Goal: Transaction & Acquisition: Purchase product/service

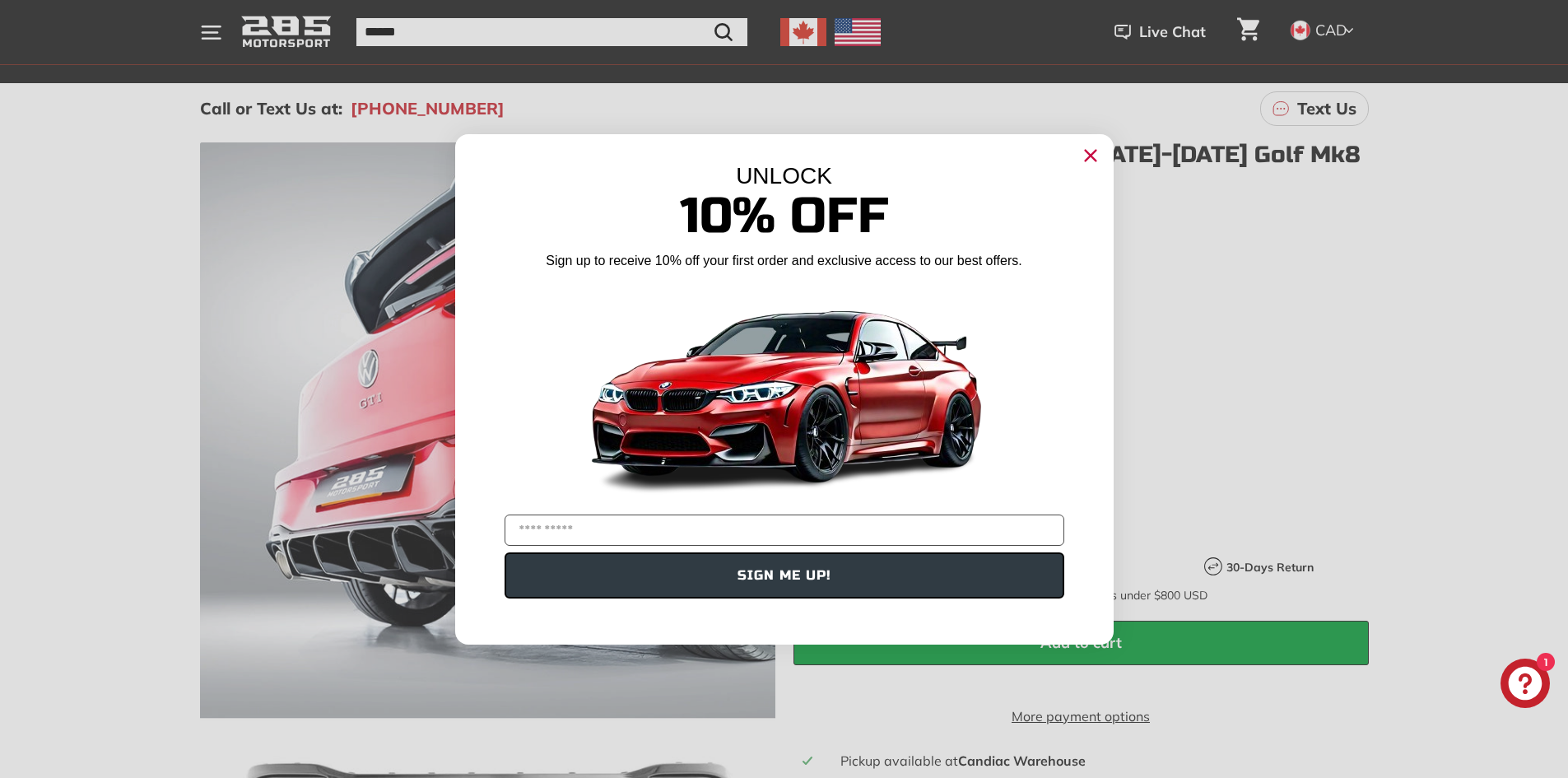
scroll to position [247, 0]
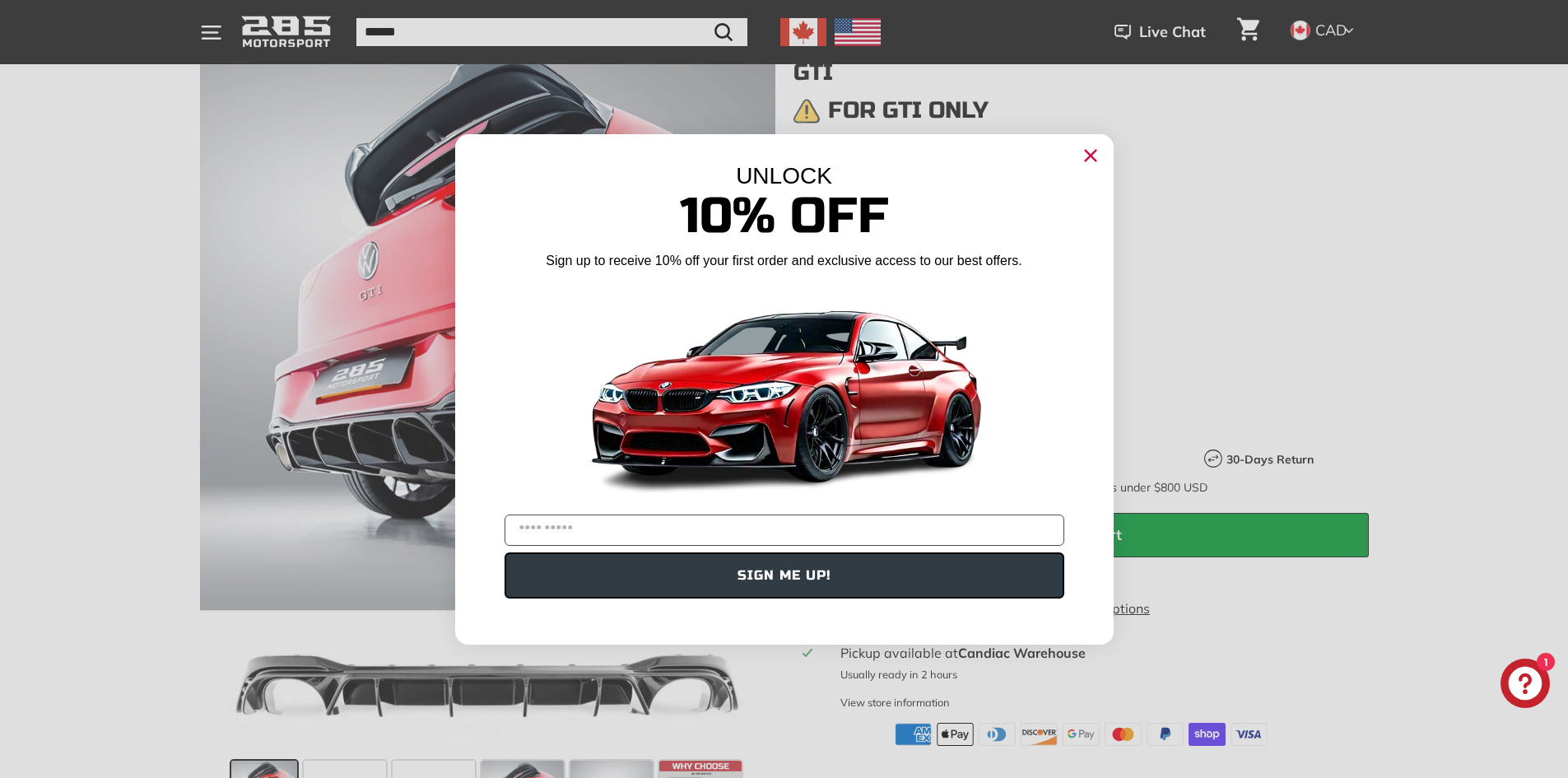
click at [1090, 156] on icon "Close dialog" at bounding box center [1090, 155] width 27 height 27
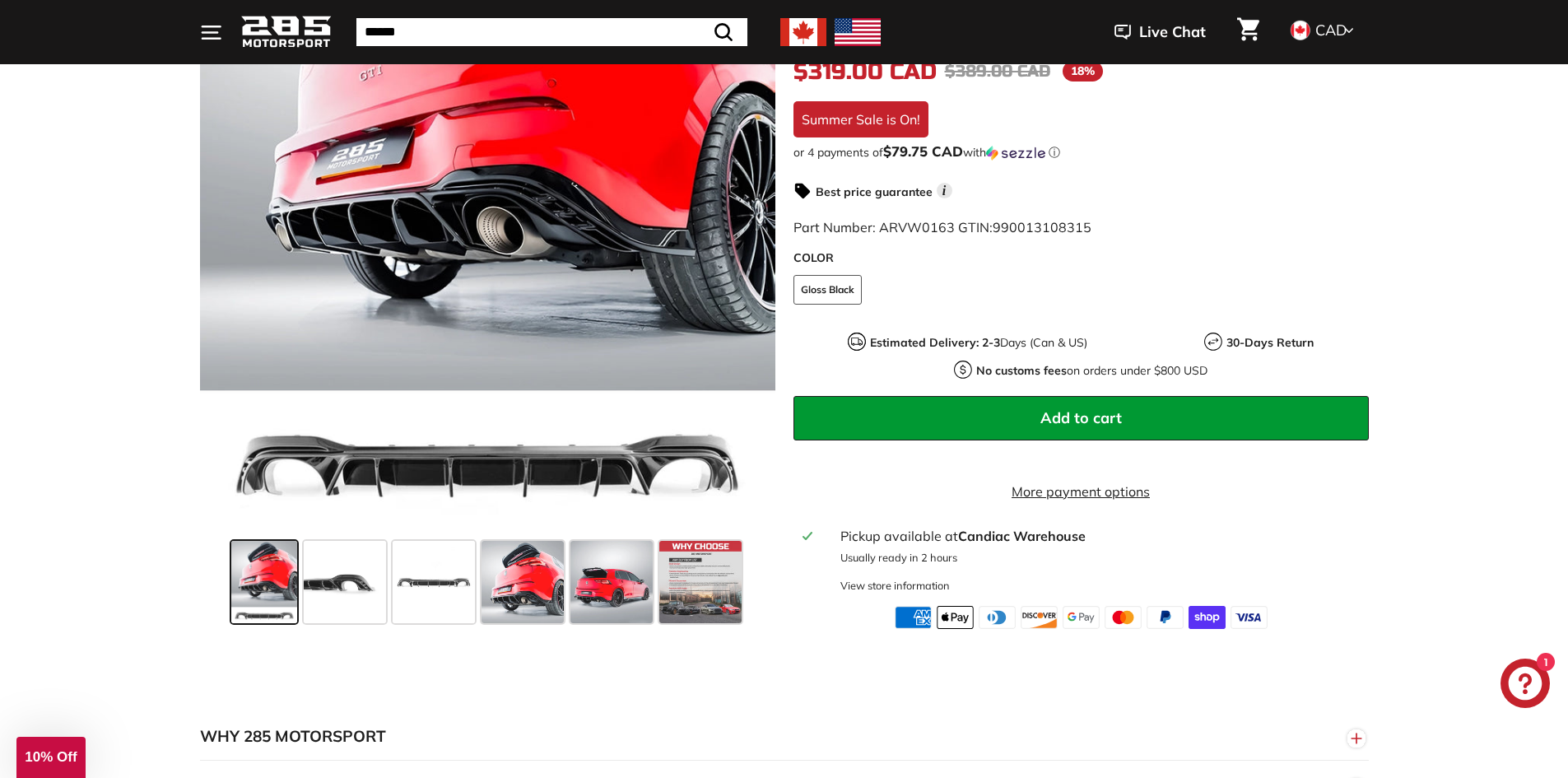
scroll to position [493, 0]
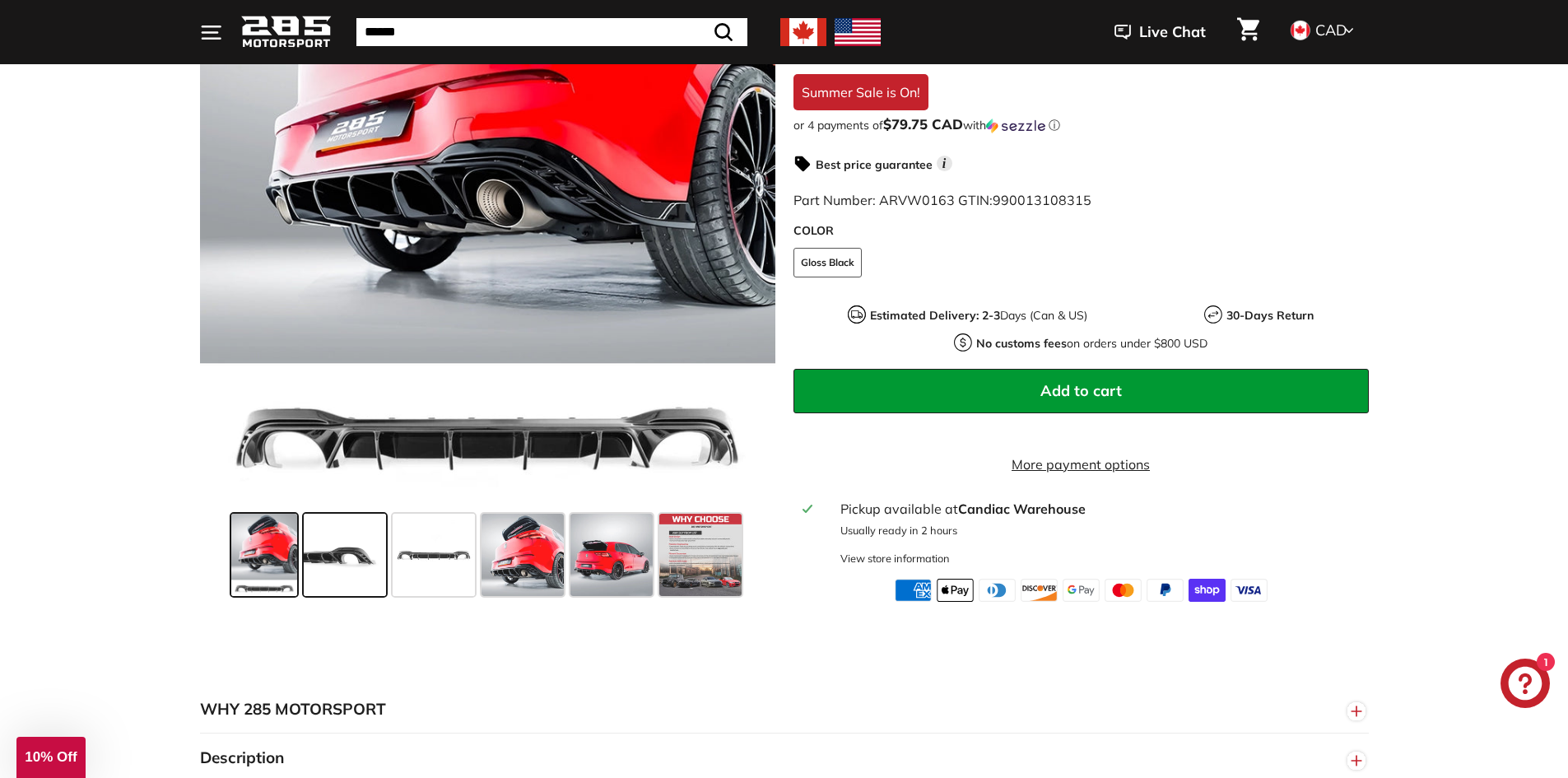
click at [362, 540] on span at bounding box center [345, 554] width 82 height 82
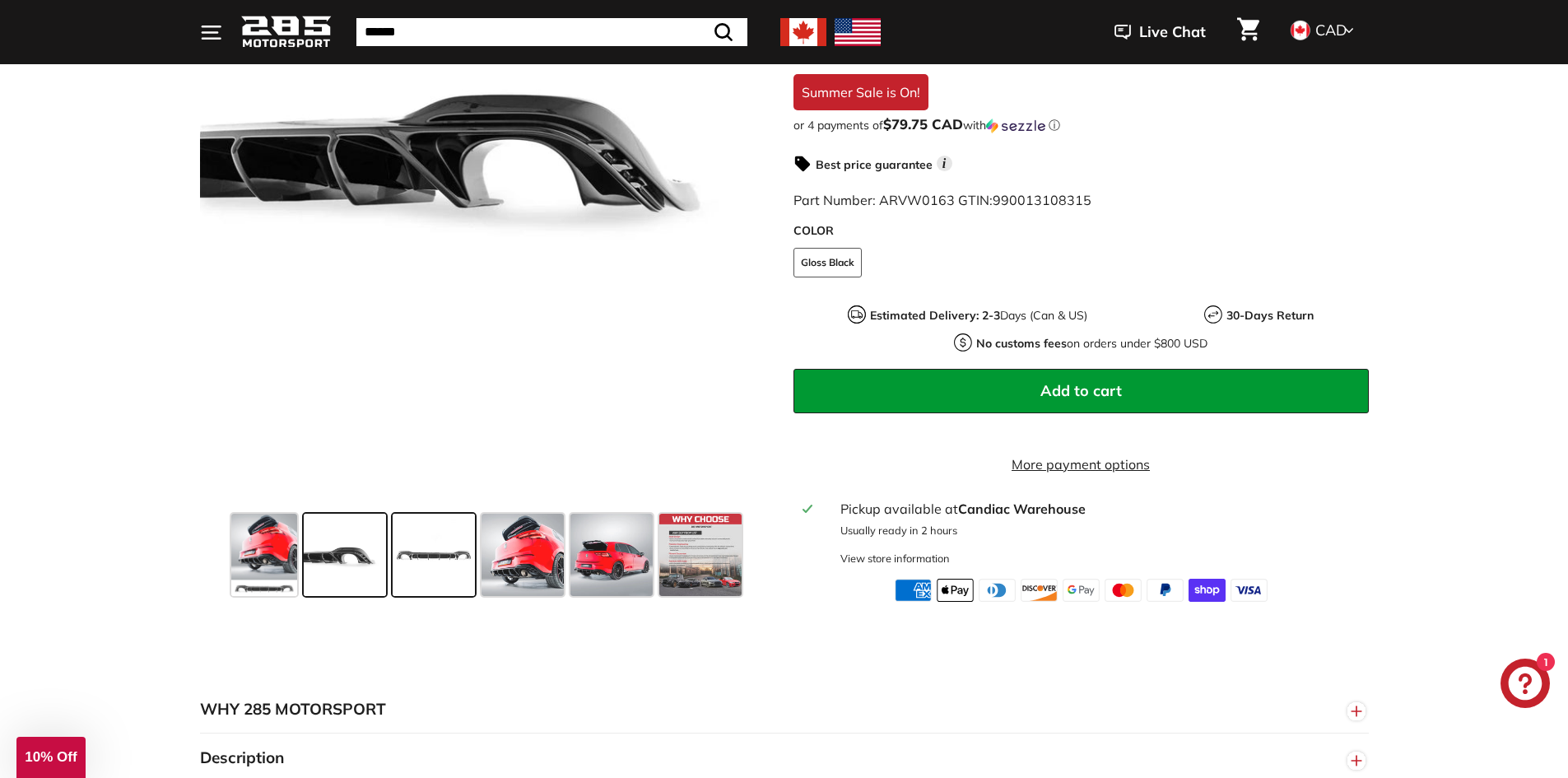
click at [453, 564] on span at bounding box center [433, 554] width 82 height 82
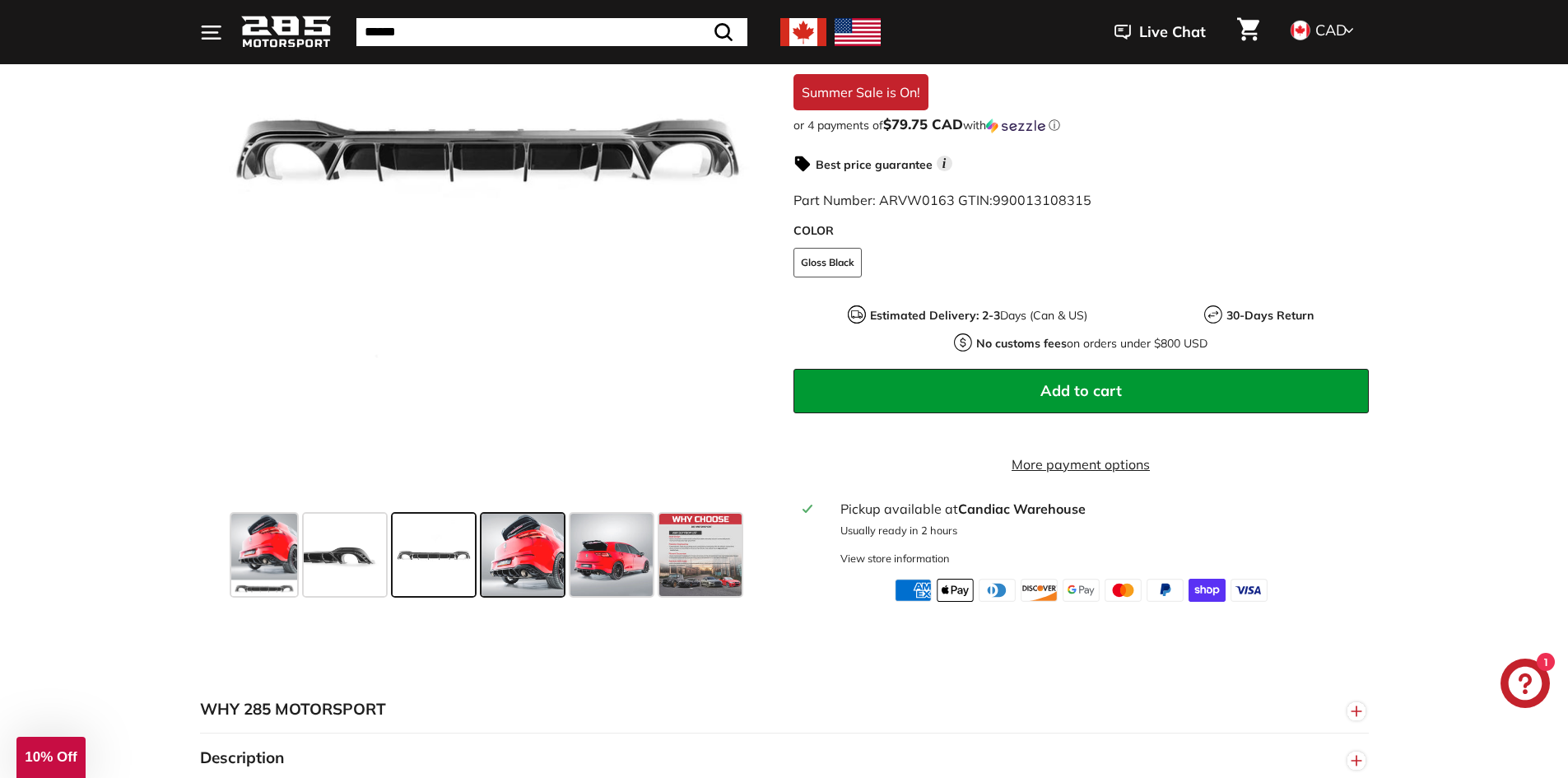
click at [496, 564] on span at bounding box center [522, 554] width 82 height 82
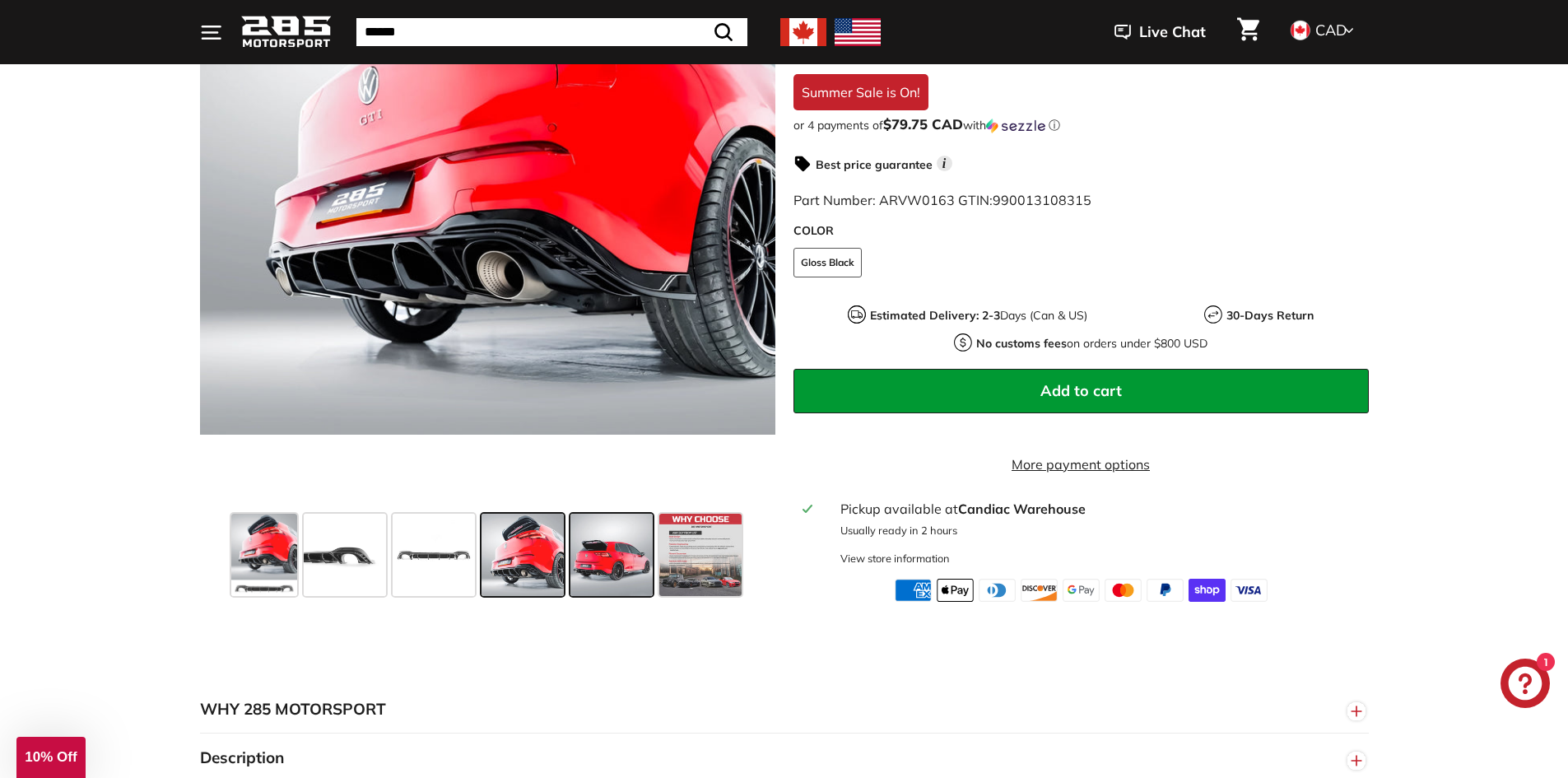
click at [612, 568] on span at bounding box center [611, 554] width 82 height 82
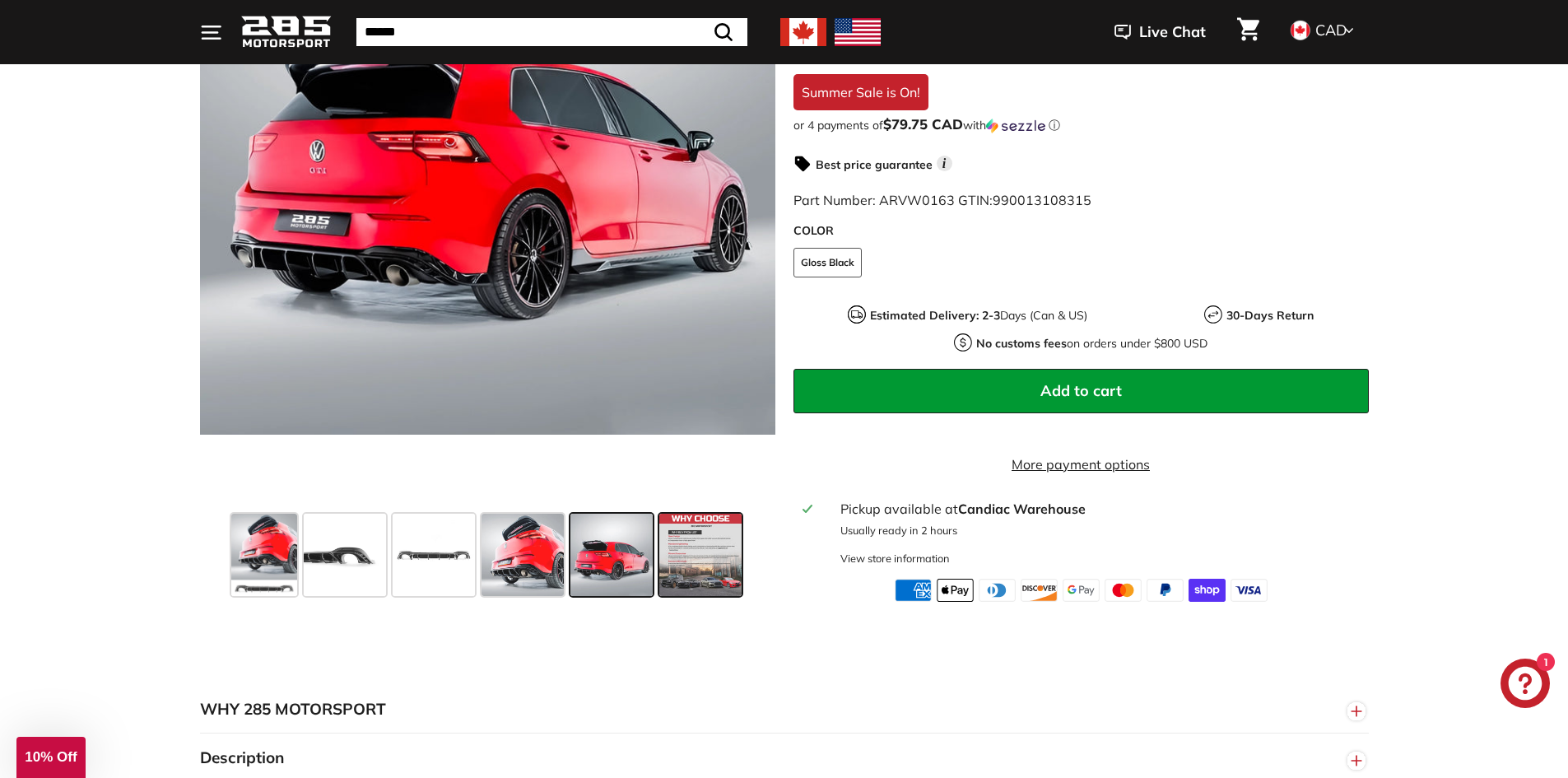
click at [711, 555] on span at bounding box center [700, 554] width 82 height 82
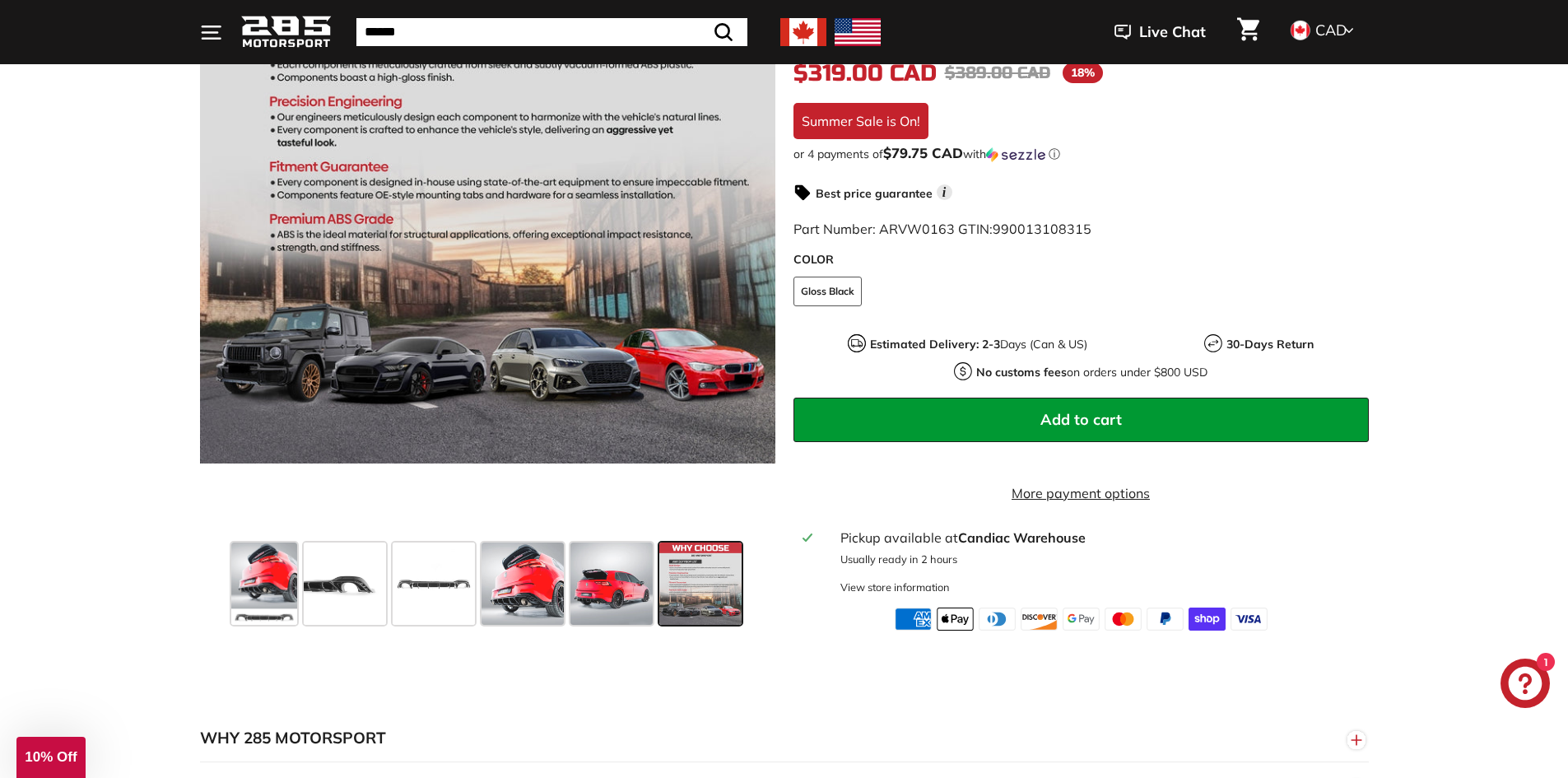
scroll to position [411, 0]
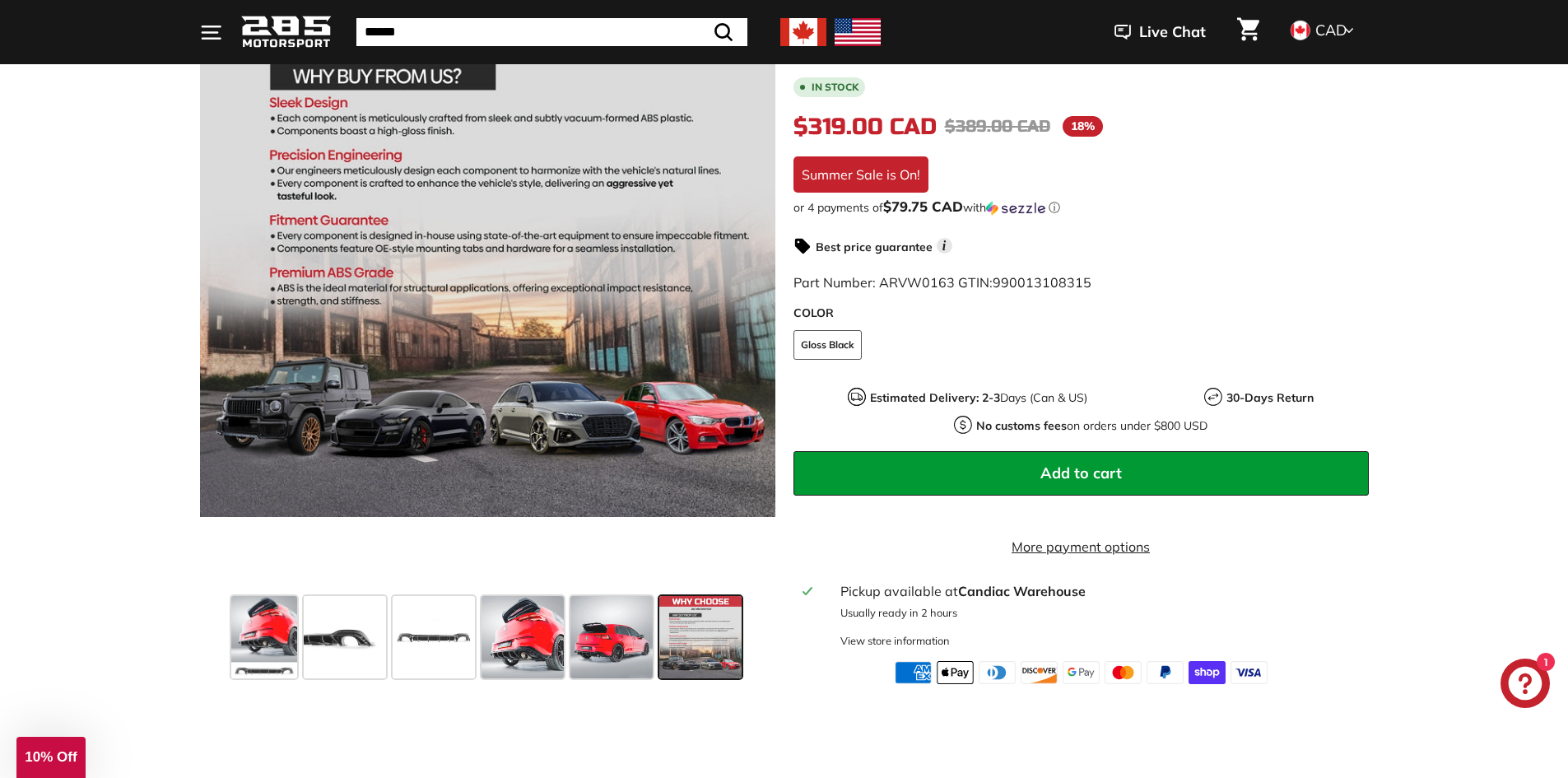
click at [211, 23] on icon ". . ." at bounding box center [211, 32] width 22 height 22
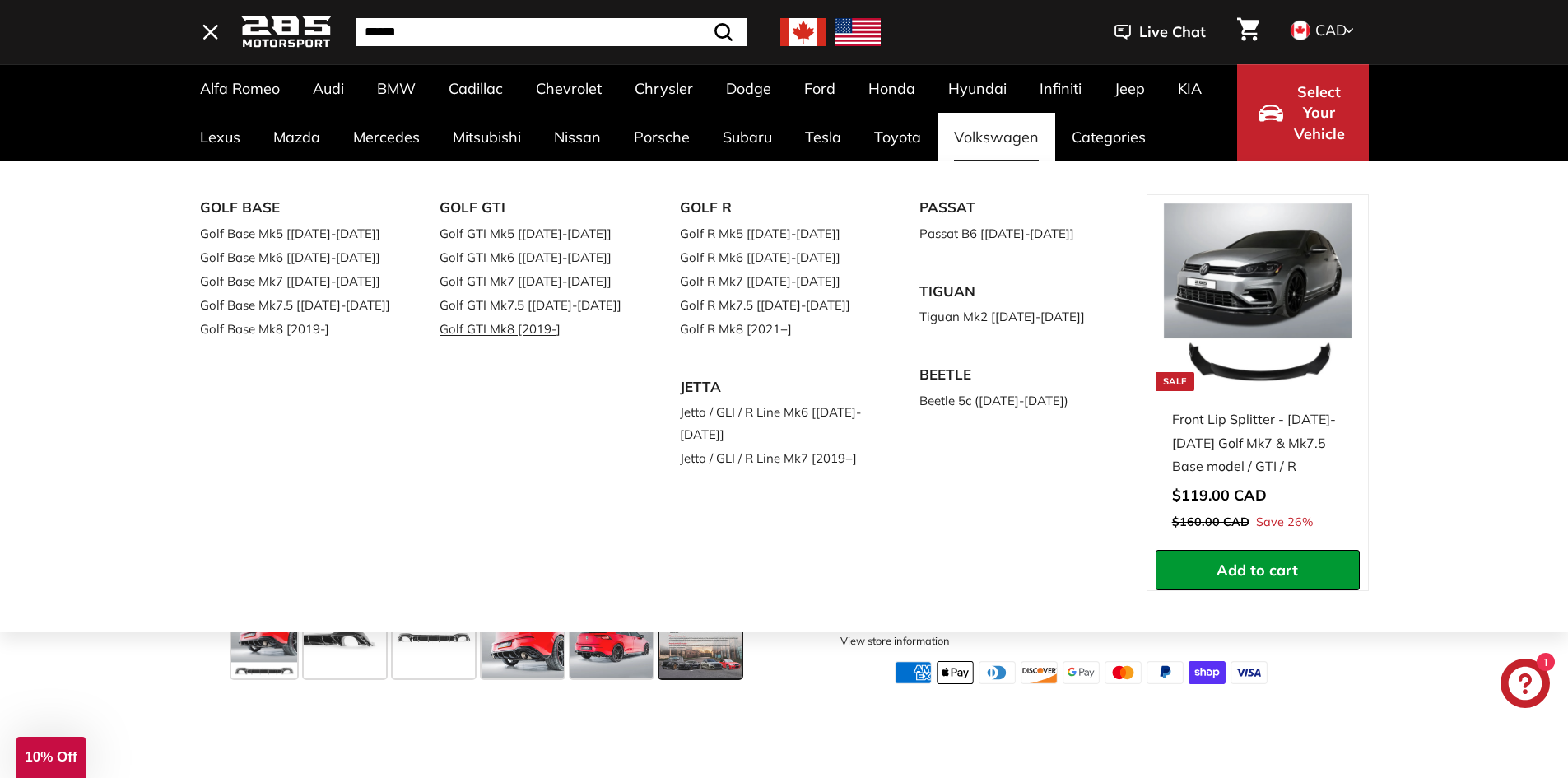
click at [479, 325] on link "Golf GTI Mk8 [2019-]" at bounding box center [537, 329] width 194 height 24
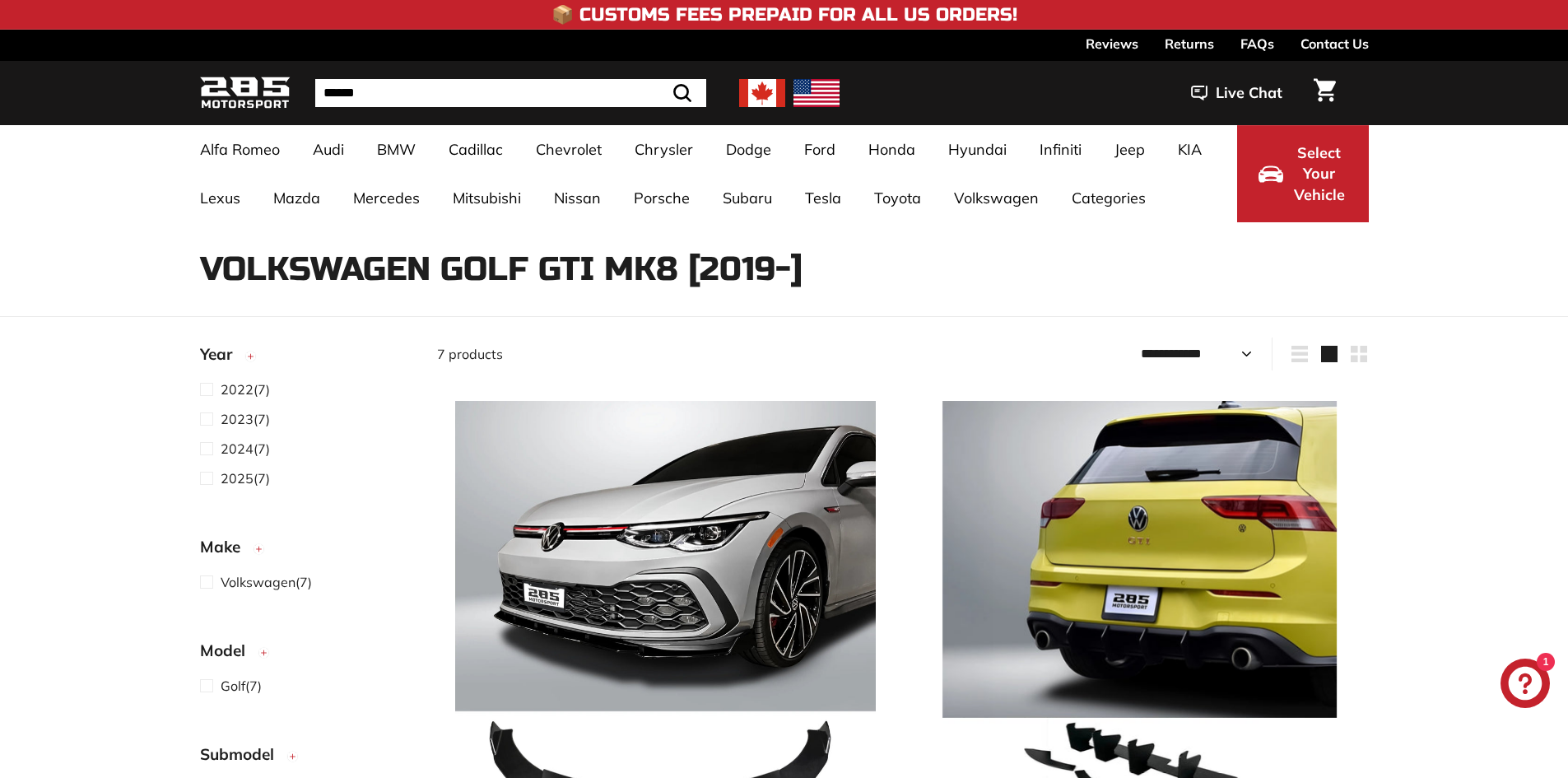
select select "**********"
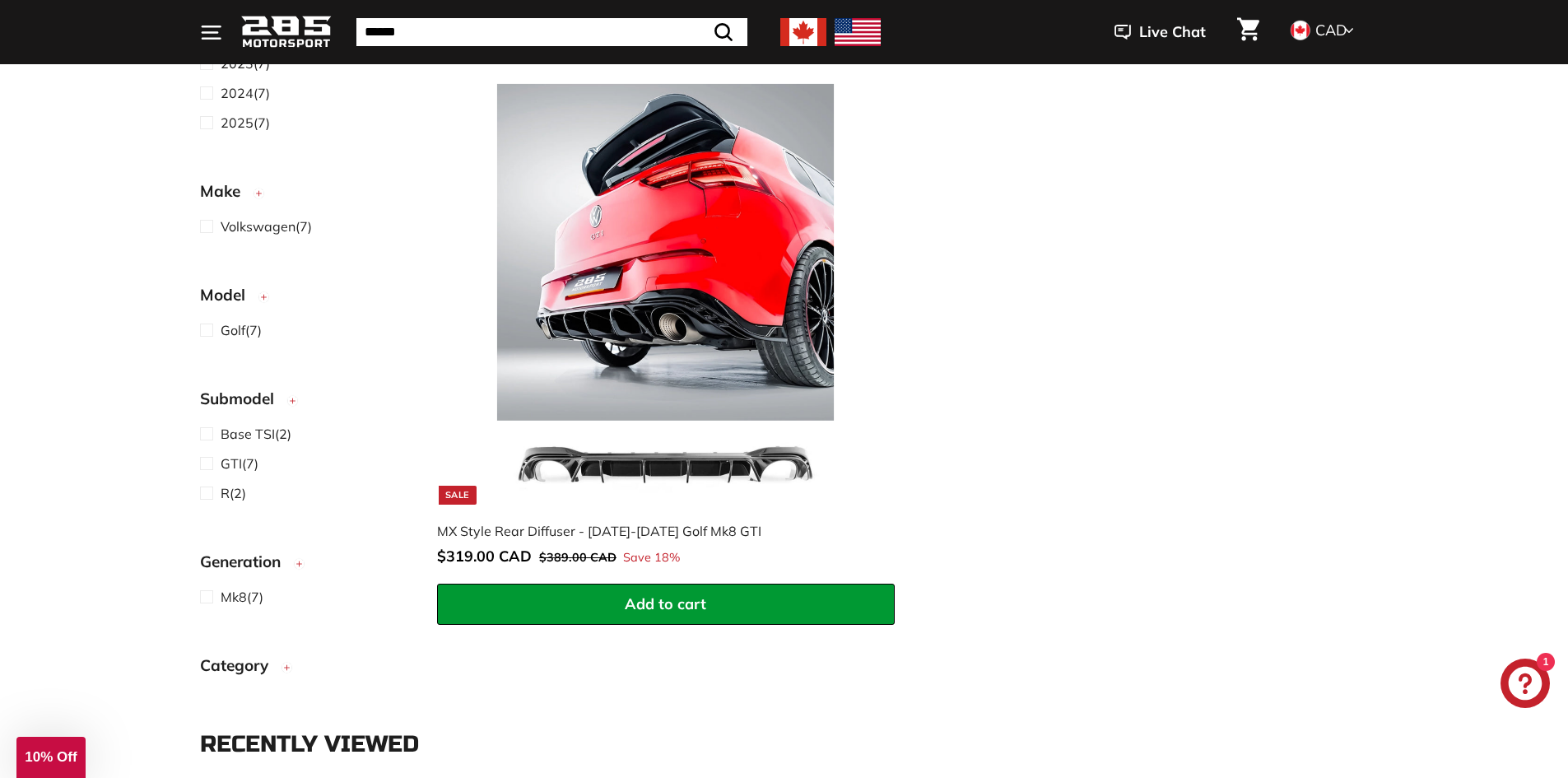
scroll to position [2140, 0]
